Goal: Transaction & Acquisition: Purchase product/service

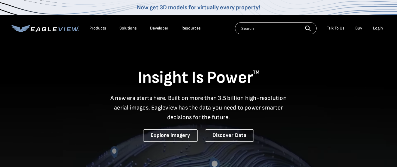
click at [377, 29] on div "Login" at bounding box center [378, 28] width 10 height 5
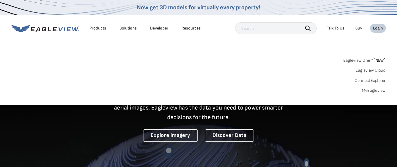
click at [375, 88] on link "MyEagleview" at bounding box center [374, 90] width 24 height 5
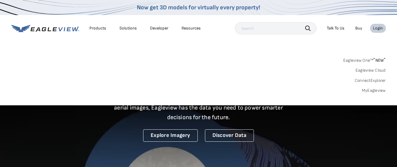
click at [375, 88] on link "MyEagleview" at bounding box center [374, 90] width 24 height 5
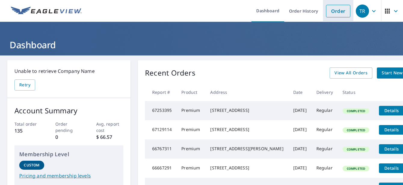
click at [330, 12] on link "Order" at bounding box center [338, 11] width 24 height 13
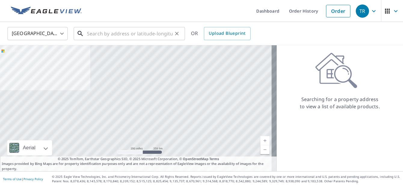
click at [100, 33] on input "text" at bounding box center [130, 33] width 86 height 17
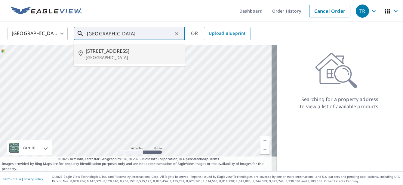
click at [103, 55] on p "Paris, TX 75462" at bounding box center [133, 58] width 94 height 6
type input "3750 Village Bnd Paris, TX 75462"
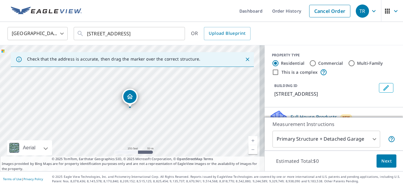
click at [248, 141] on link "Current Level 17, Zoom In" at bounding box center [252, 140] width 9 height 9
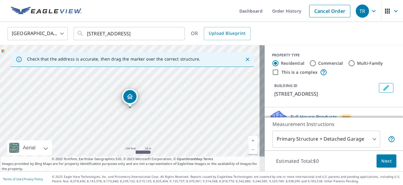
click at [248, 141] on link "Current Level 18, Zoom In" at bounding box center [252, 140] width 9 height 9
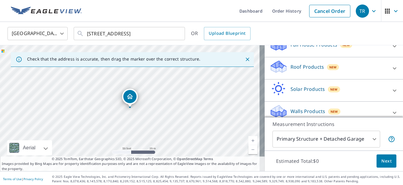
scroll to position [79, 0]
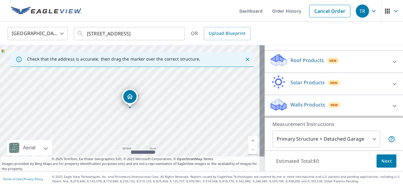
click at [390, 62] on icon at bounding box center [393, 61] width 7 height 7
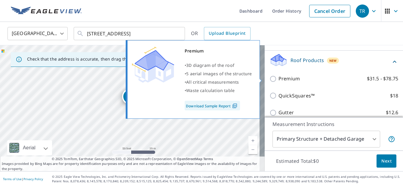
click at [293, 79] on p "Premium" at bounding box center [288, 79] width 21 height 8
click at [278, 79] on input "Premium $31.5 - $78.75" at bounding box center [273, 78] width 9 height 7
checkbox input "true"
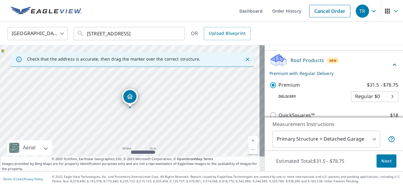
click at [369, 138] on body "TR TR Dashboard Order History Cancel Order TR United States US ​ 3750 Village B…" at bounding box center [201, 92] width 403 height 185
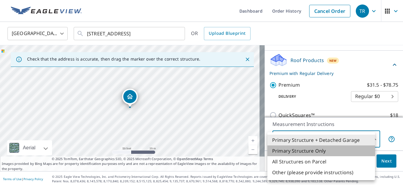
click at [321, 153] on li "Primary Structure Only" at bounding box center [321, 151] width 108 height 11
type input "2"
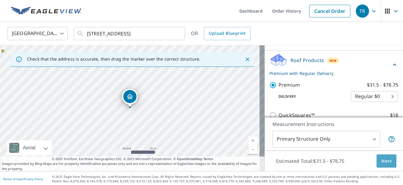
click at [381, 160] on span "Next" at bounding box center [386, 162] width 10 height 8
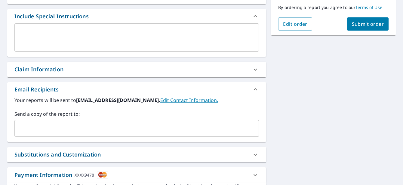
scroll to position [168, 0]
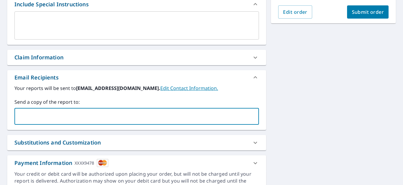
click at [47, 113] on input "text" at bounding box center [132, 116] width 230 height 11
type input "redriverroofingtexas@gmail.com"
click at [363, 12] on span "Submit order" at bounding box center [367, 12] width 32 height 7
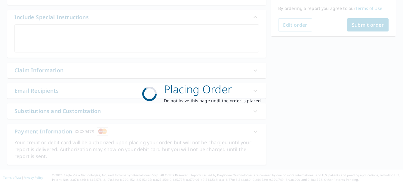
scroll to position [155, 0]
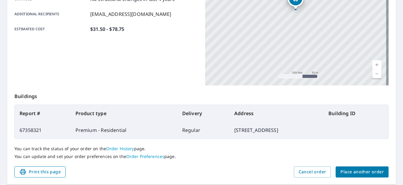
scroll to position [145, 0]
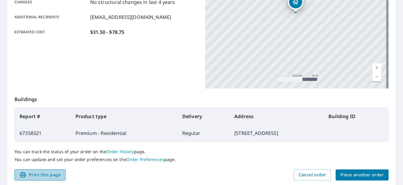
click at [39, 174] on span "Print this page" at bounding box center [39, 176] width 41 height 8
drag, startPoint x: 39, startPoint y: 174, endPoint x: 270, endPoint y: 159, distance: 231.5
click at [270, 159] on p "You can update and set your order preferences on the Order Preferences page." at bounding box center [201, 159] width 374 height 5
